Goal: Information Seeking & Learning: Learn about a topic

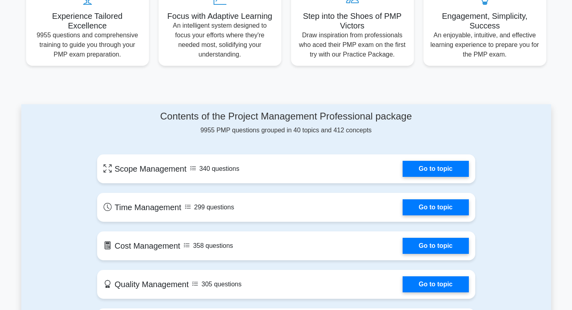
scroll to position [361, 0]
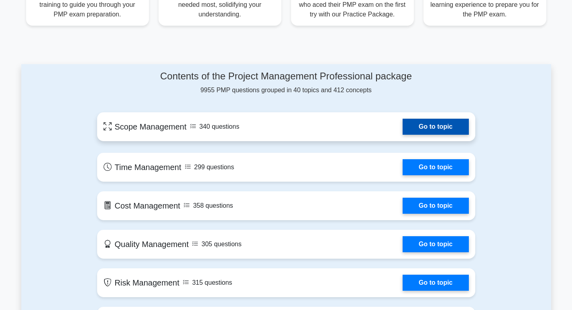
click at [422, 129] on link "Go to topic" at bounding box center [435, 127] width 66 height 16
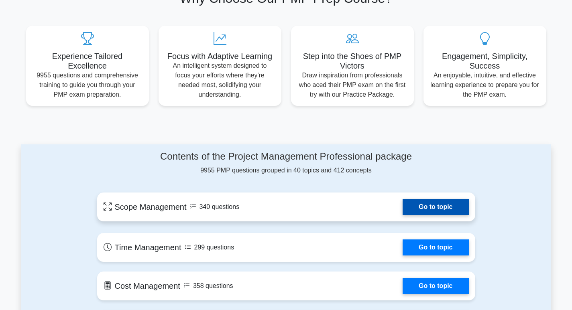
scroll to position [0, 0]
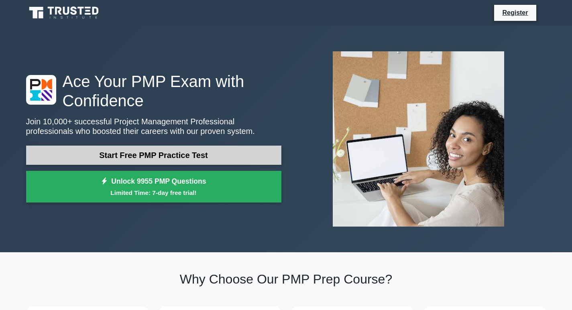
click at [188, 160] on link "Start Free PMP Practice Test" at bounding box center [153, 155] width 255 height 19
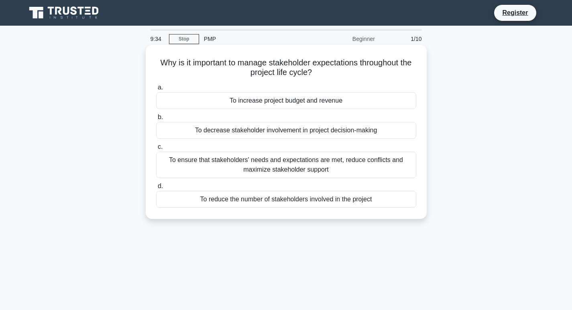
click at [166, 154] on div "To ensure that stakeholders' needs and expectations are met, reduce conflicts a…" at bounding box center [286, 165] width 260 height 26
click at [156, 150] on input "c. To ensure that stakeholders' needs and expectations are met, reduce conflict…" at bounding box center [156, 146] width 0 height 5
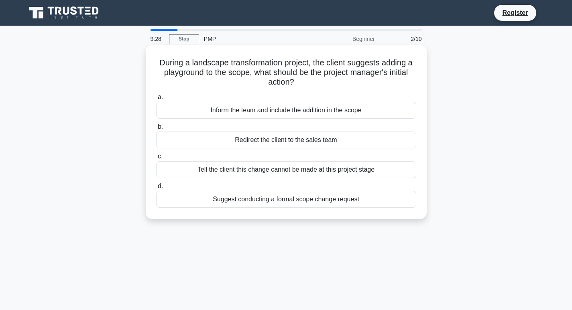
click at [162, 161] on label "c. Tell the client this change cannot be made at this project stage" at bounding box center [286, 165] width 260 height 26
click at [156, 159] on input "c. Tell the client this change cannot be made at this project stage" at bounding box center [156, 156] width 0 height 5
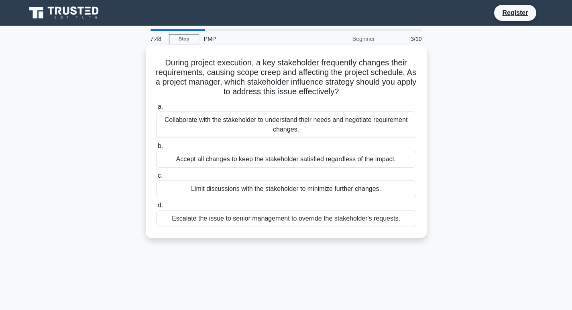
drag, startPoint x: 184, startPoint y: 71, endPoint x: 200, endPoint y: 55, distance: 23.0
